Goal: Information Seeking & Learning: Learn about a topic

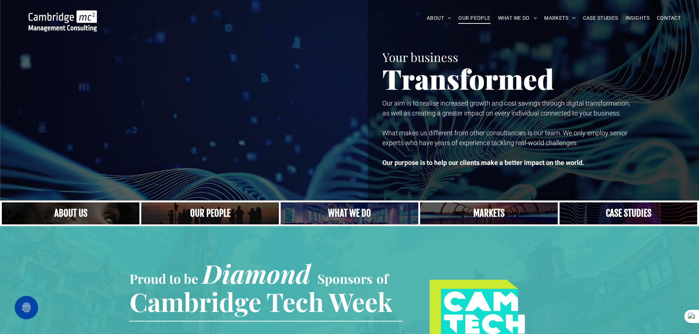
click at [474, 18] on span "OUR PEOPLE" at bounding box center [475, 17] width 32 height 11
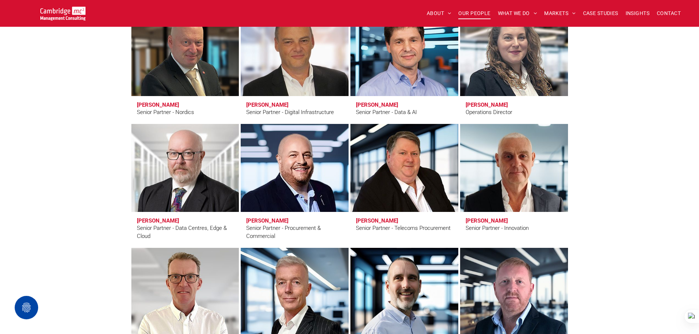
scroll to position [988, 0]
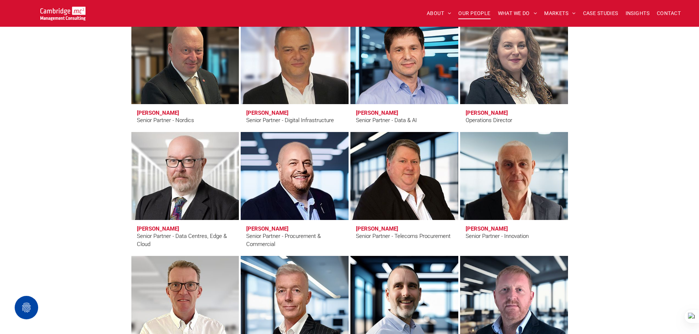
click at [215, 182] on link "Duncan Clubb" at bounding box center [185, 176] width 114 height 93
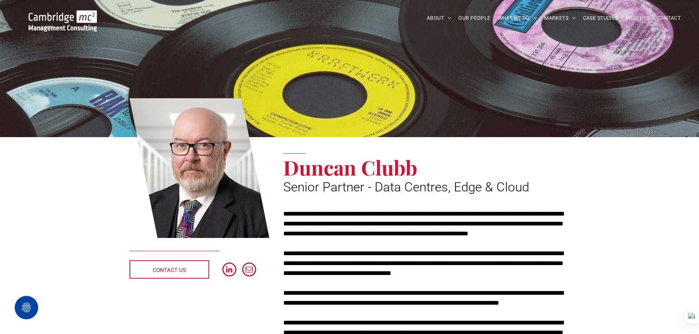
drag, startPoint x: 219, startPoint y: 165, endPoint x: 236, endPoint y: 180, distance: 22.6
click at [236, 180] on link at bounding box center [200, 168] width 140 height 142
drag, startPoint x: 288, startPoint y: 169, endPoint x: 351, endPoint y: 173, distance: 62.9
click at [319, 173] on span "Duncan Clubb" at bounding box center [350, 167] width 134 height 27
click at [351, 173] on span "Duncan Clubb" at bounding box center [350, 167] width 134 height 27
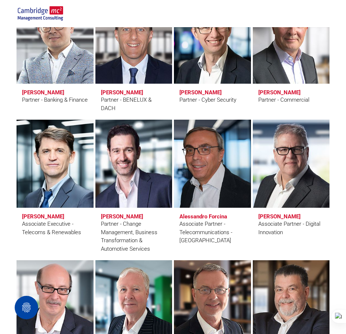
scroll to position [1549, 0]
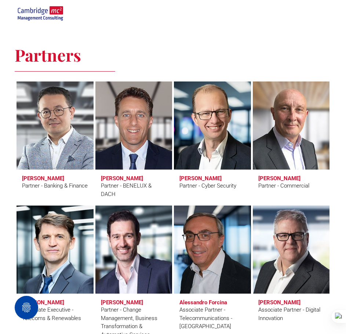
click at [206, 113] on link at bounding box center [213, 125] width 82 height 93
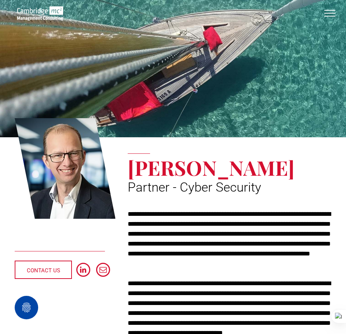
click at [287, 167] on h1 "[PERSON_NAME]" at bounding box center [230, 167] width 204 height 20
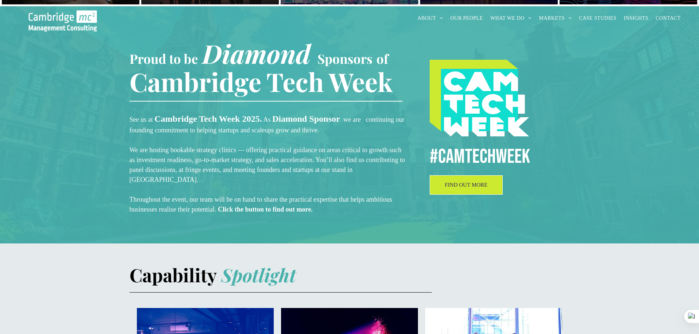
scroll to position [220, 0]
click at [439, 191] on link "FIND OUT MORE" at bounding box center [466, 184] width 73 height 19
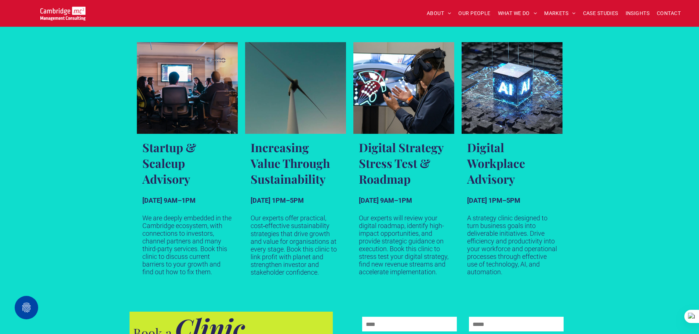
scroll to position [404, 0]
